Goal: Task Accomplishment & Management: Manage account settings

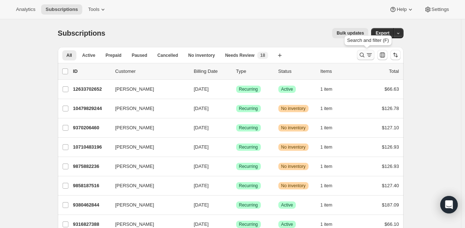
click at [361, 53] on icon "Search and filter results" at bounding box center [361, 54] width 7 height 7
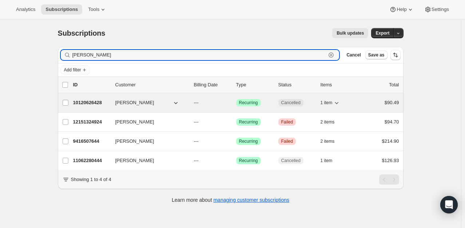
type input "[PERSON_NAME]"
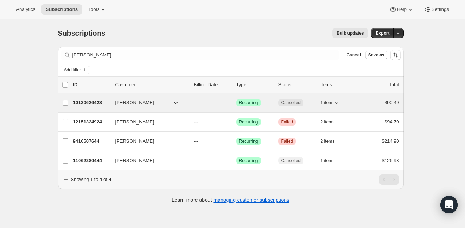
click at [86, 100] on p "10120626428" at bounding box center [91, 102] width 36 height 7
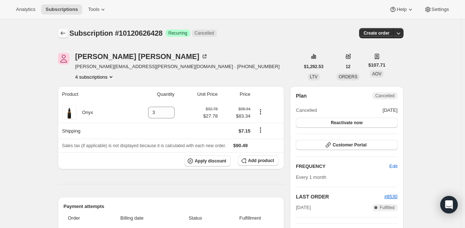
click at [67, 34] on icon "Subscriptions" at bounding box center [62, 32] width 7 height 7
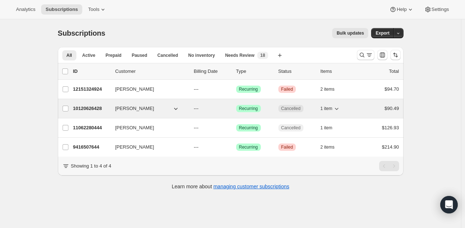
click at [90, 109] on p "10120626428" at bounding box center [91, 108] width 36 height 7
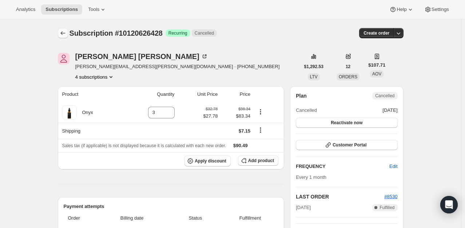
click at [64, 33] on icon "Subscriptions" at bounding box center [62, 32] width 7 height 7
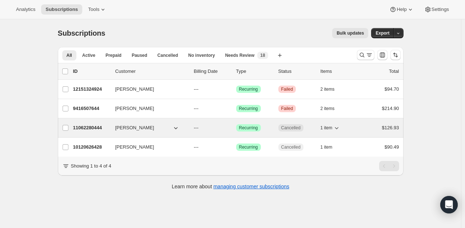
click at [88, 125] on p "11062280444" at bounding box center [91, 127] width 36 height 7
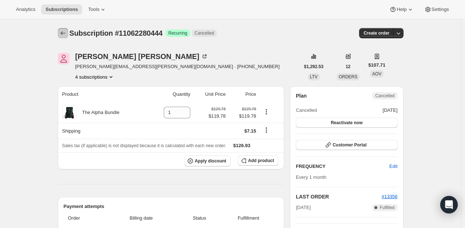
click at [62, 33] on icon "Subscriptions" at bounding box center [62, 32] width 7 height 7
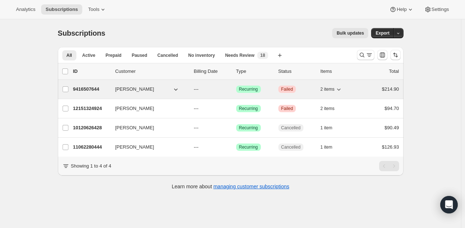
click at [92, 84] on div "9416507644 [PERSON_NAME] --- Success Recurring Critical Failed 2 items $214.90" at bounding box center [236, 89] width 326 height 10
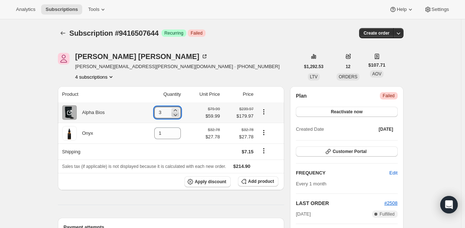
click at [177, 115] on icon at bounding box center [176, 115] width 4 height 2
type input "2"
click at [278, 22] on div "Subscription #9416507644. This page is ready Subscription #9416507644 Success R…" at bounding box center [230, 33] width 345 height 28
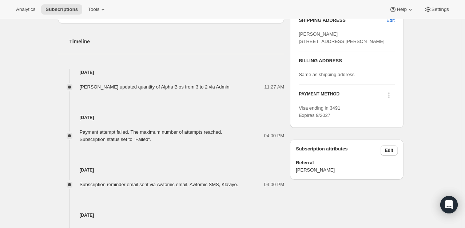
scroll to position [285, 0]
click at [390, 99] on icon at bounding box center [388, 95] width 7 height 7
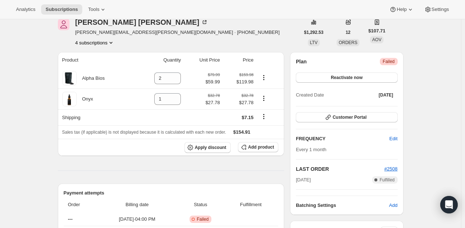
scroll to position [0, 0]
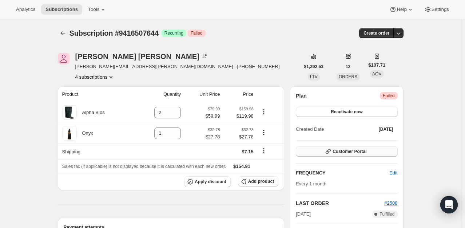
click at [360, 154] on button "Customer Portal" at bounding box center [346, 151] width 101 height 10
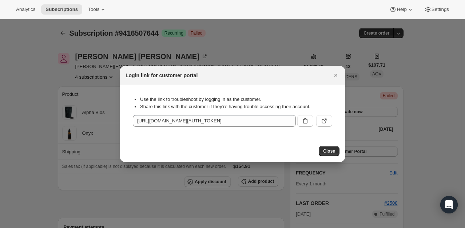
click at [335, 120] on div "Use the link to troubleshoot by logging in as the customer. Share this link wit…" at bounding box center [232, 112] width 214 height 43
click at [328, 120] on button ":rrt:" at bounding box center [324, 121] width 16 height 12
click at [326, 121] on icon ":rrt:" at bounding box center [323, 120] width 7 height 7
drag, startPoint x: 337, startPoint y: 75, endPoint x: 334, endPoint y: 71, distance: 5.1
click at [337, 75] on icon "Close" at bounding box center [335, 75] width 7 height 7
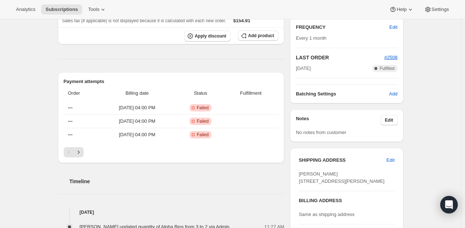
scroll to position [218, 0]
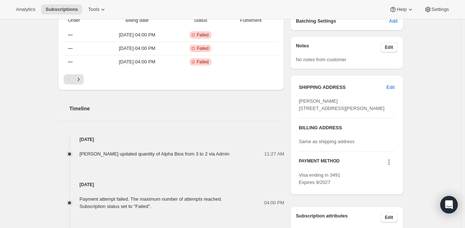
click at [388, 165] on icon at bounding box center [388, 161] width 7 height 7
click at [384, 164] on span "Add credit card" at bounding box center [381, 161] width 32 height 5
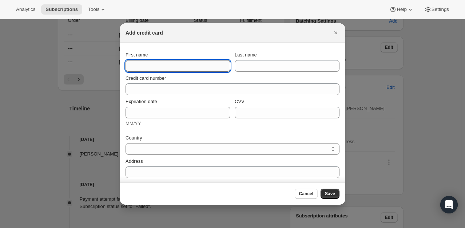
click at [152, 63] on input "First name" at bounding box center [177, 66] width 105 height 12
type input "[PERSON_NAME]"
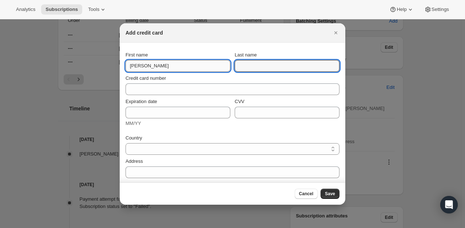
type input "[PERSON_NAME]"
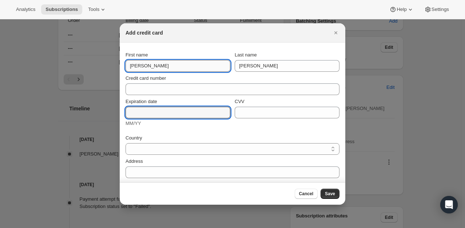
type input "02/29"
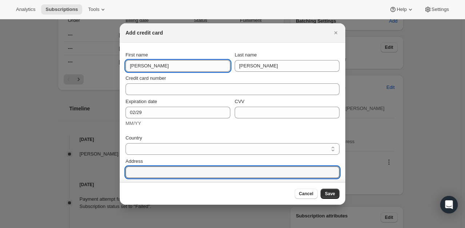
type input "[STREET_ADDRESS][PERSON_NAME]"
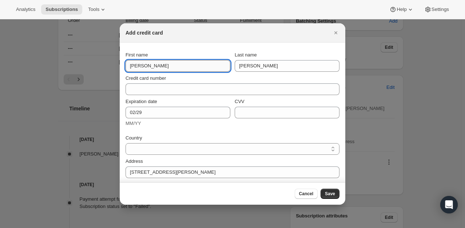
type input "Bettendord"
type input "52722"
type input "1"
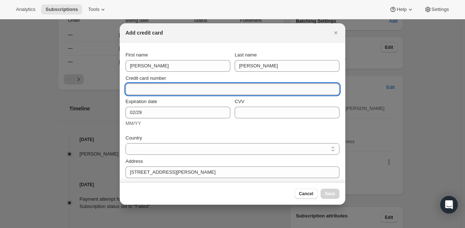
click at [148, 88] on input "Credit card number" at bounding box center [229, 89] width 208 height 12
click at [281, 85] on input "Credit card number" at bounding box center [229, 89] width 208 height 12
click at [142, 84] on input "Credit card number" at bounding box center [229, 89] width 208 height 12
click at [161, 89] on input "Credit card number" at bounding box center [229, 89] width 208 height 12
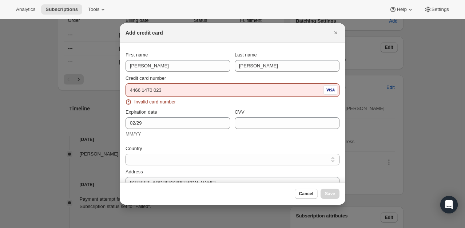
click at [191, 96] on div "Credit card number [FINANCIAL_ID] Invalid card number" at bounding box center [232, 90] width 214 height 31
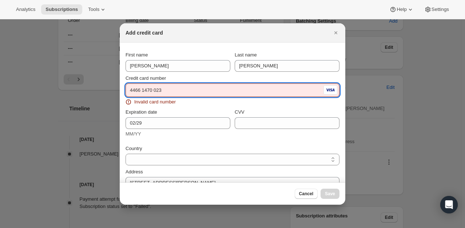
click at [185, 88] on input "4466 1470 023" at bounding box center [223, 90] width 196 height 12
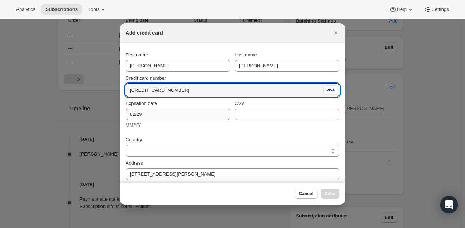
type input "[CREDIT_CARD_NUMBER]"
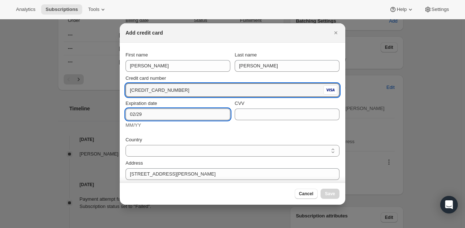
click at [170, 117] on input "02/29" at bounding box center [177, 114] width 105 height 12
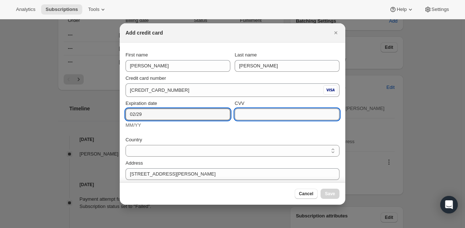
click at [263, 114] on input "CVV" at bounding box center [287, 114] width 105 height 12
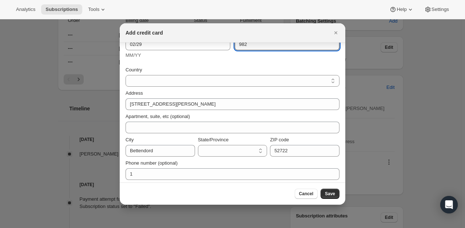
scroll to position [72, 0]
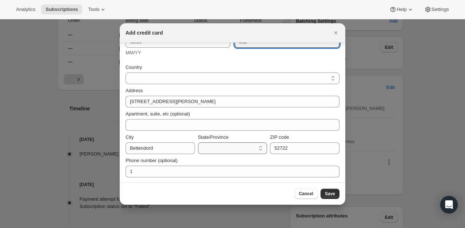
type input "982"
click at [233, 152] on select "State/Province" at bounding box center [232, 148] width 69 height 12
click at [253, 145] on select "State/Province" at bounding box center [232, 148] width 69 height 12
click at [250, 146] on select "State/Province" at bounding box center [232, 148] width 69 height 12
drag, startPoint x: 209, startPoint y: 143, endPoint x: 209, endPoint y: 147, distance: 4.1
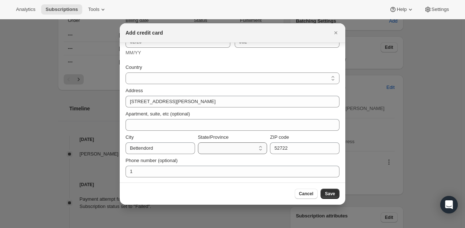
click at [209, 146] on select "State/Province" at bounding box center [232, 148] width 69 height 12
click at [209, 148] on select "State/Province" at bounding box center [232, 148] width 69 height 12
click at [255, 149] on select "State/Province" at bounding box center [232, 148] width 69 height 12
click at [256, 148] on select "State/Province" at bounding box center [232, 148] width 69 height 12
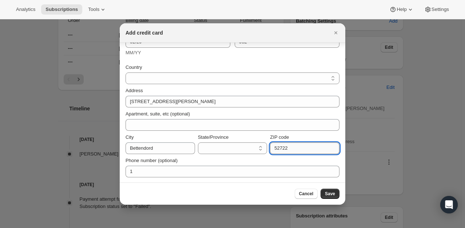
click at [301, 145] on input "52722" at bounding box center [304, 148] width 69 height 12
click at [228, 162] on div "Phone number (optional)" at bounding box center [232, 160] width 214 height 7
click at [222, 147] on select "State/Province" at bounding box center [232, 148] width 69 height 12
click at [257, 148] on select "State/Province" at bounding box center [232, 148] width 69 height 12
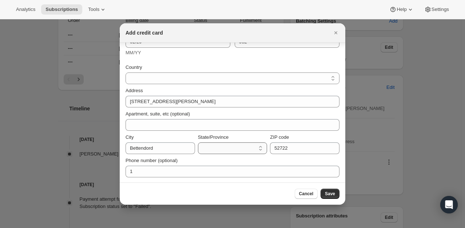
click at [229, 148] on select "State/Province" at bounding box center [232, 148] width 69 height 12
click at [220, 149] on select "State/Province" at bounding box center [232, 148] width 69 height 12
click at [260, 147] on select "State/Province" at bounding box center [232, 148] width 69 height 12
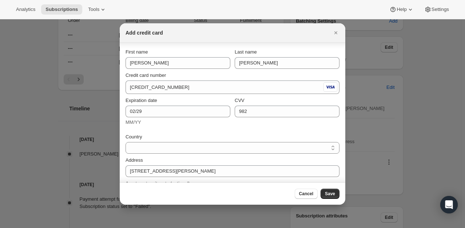
scroll to position [0, 0]
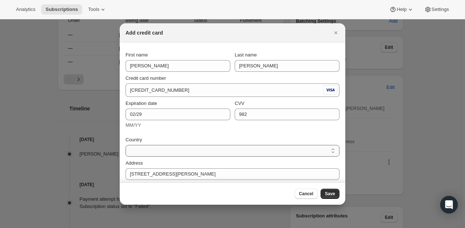
click at [294, 149] on select "Country" at bounding box center [232, 151] width 214 height 12
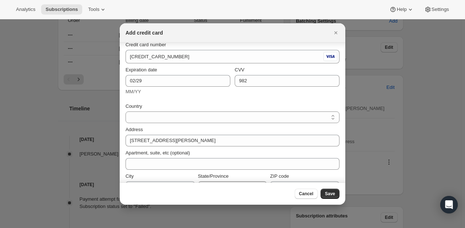
scroll to position [72, 0]
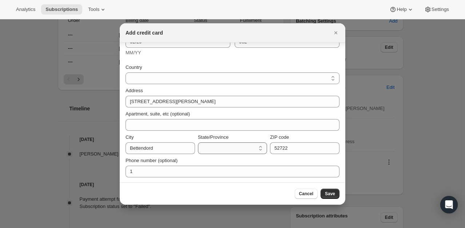
click at [216, 149] on select "State/Province" at bounding box center [232, 148] width 69 height 12
click at [215, 149] on select "State/Province" at bounding box center [232, 148] width 69 height 12
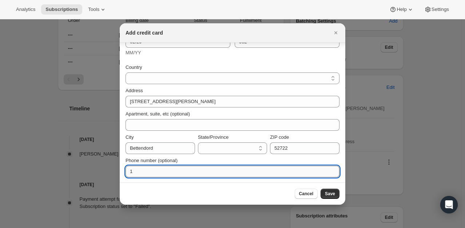
drag, startPoint x: 166, startPoint y: 173, endPoint x: 169, endPoint y: 167, distance: 6.7
click at [166, 173] on input "1" at bounding box center [232, 171] width 214 height 12
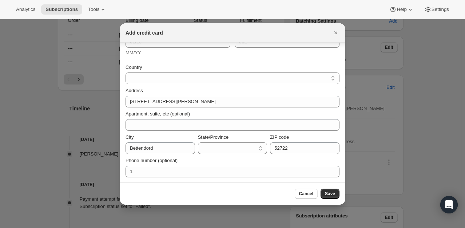
click at [316, 135] on div "ZIP code" at bounding box center [304, 136] width 69 height 7
click at [229, 152] on select "State/Province" at bounding box center [232, 148] width 69 height 12
click at [246, 199] on div "Cancel Save" at bounding box center [232, 193] width 225 height 22
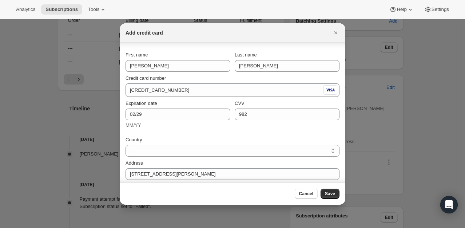
scroll to position [0, 0]
click at [331, 195] on span "Save" at bounding box center [330, 194] width 10 height 6
click at [276, 196] on div "Cancel Save" at bounding box center [232, 193] width 214 height 10
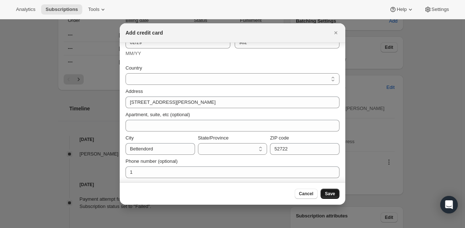
scroll to position [72, 0]
drag, startPoint x: 336, startPoint y: 33, endPoint x: 349, endPoint y: 44, distance: 17.5
click at [336, 34] on icon "Close" at bounding box center [335, 32] width 7 height 7
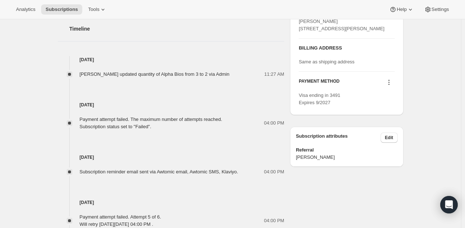
scroll to position [318, 0]
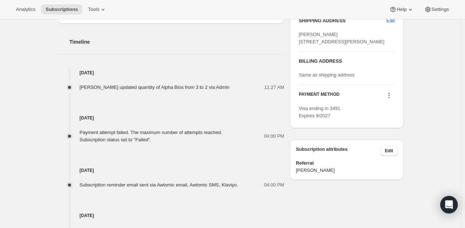
click at [388, 99] on icon at bounding box center [388, 95] width 7 height 7
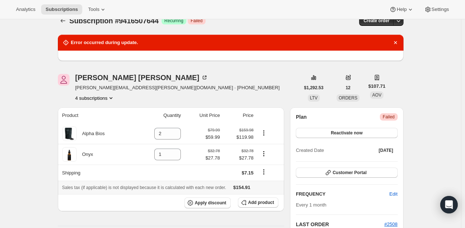
scroll to position [0, 0]
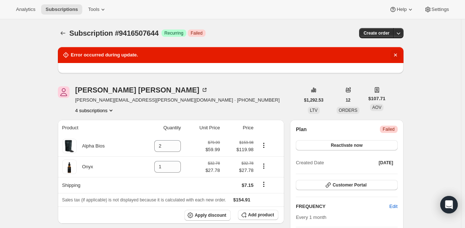
click at [397, 56] on icon "Dismiss notification" at bounding box center [395, 54] width 7 height 7
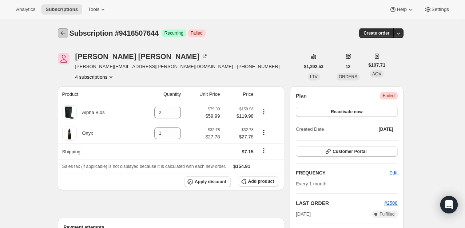
click at [61, 36] on icon "Subscriptions" at bounding box center [62, 32] width 7 height 7
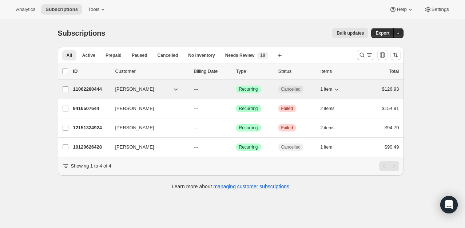
click at [80, 90] on p "11062280444" at bounding box center [91, 88] width 36 height 7
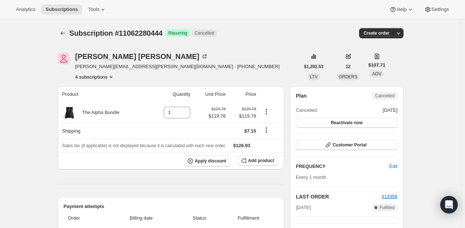
click at [274, 55] on div "[PERSON_NAME] [PERSON_NAME][EMAIL_ADDRESS][PERSON_NAME][DOMAIN_NAME] · [PHONE_N…" at bounding box center [179, 67] width 242 height 28
